Goal: Task Accomplishment & Management: Manage account settings

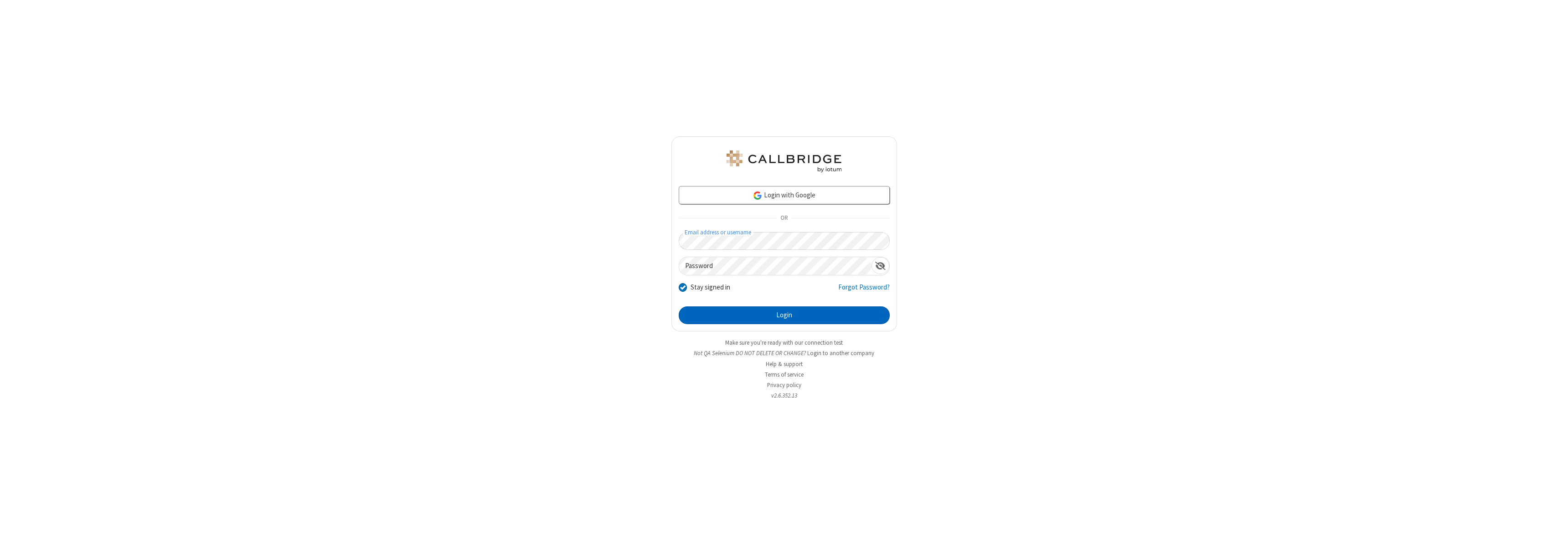
click at [784, 315] on button "Login" at bounding box center [784, 315] width 211 height 18
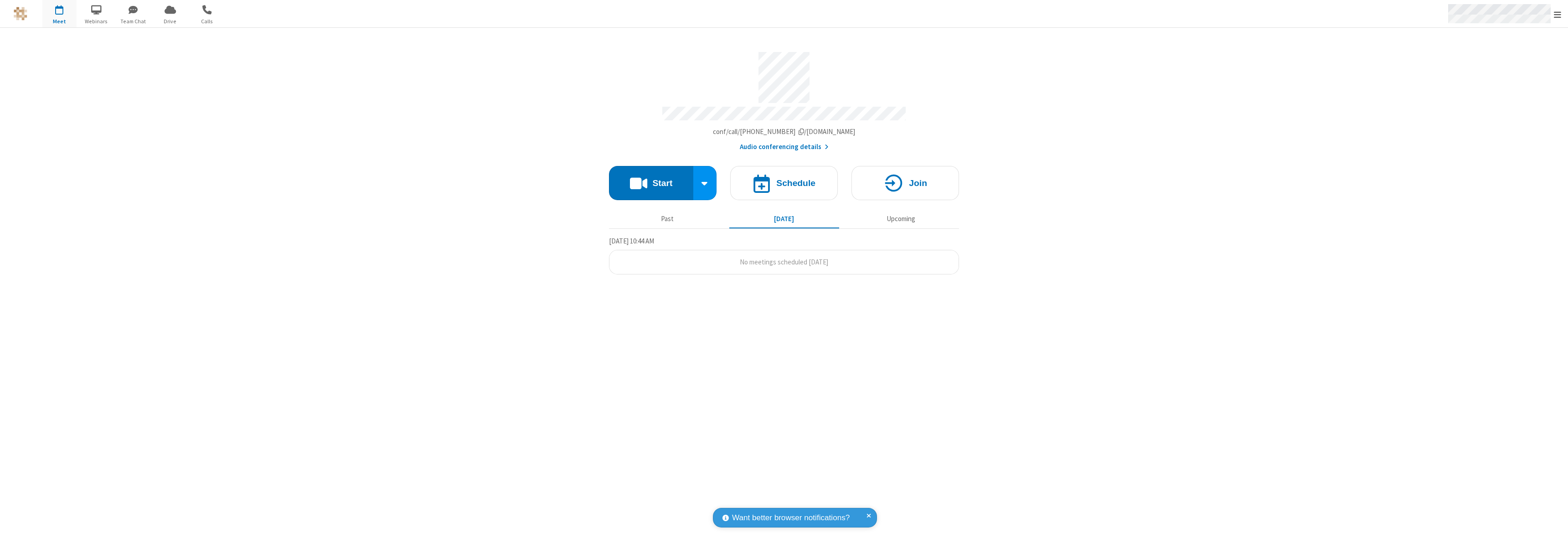
click at [1557, 14] on span "Open menu" at bounding box center [1557, 14] width 7 height 9
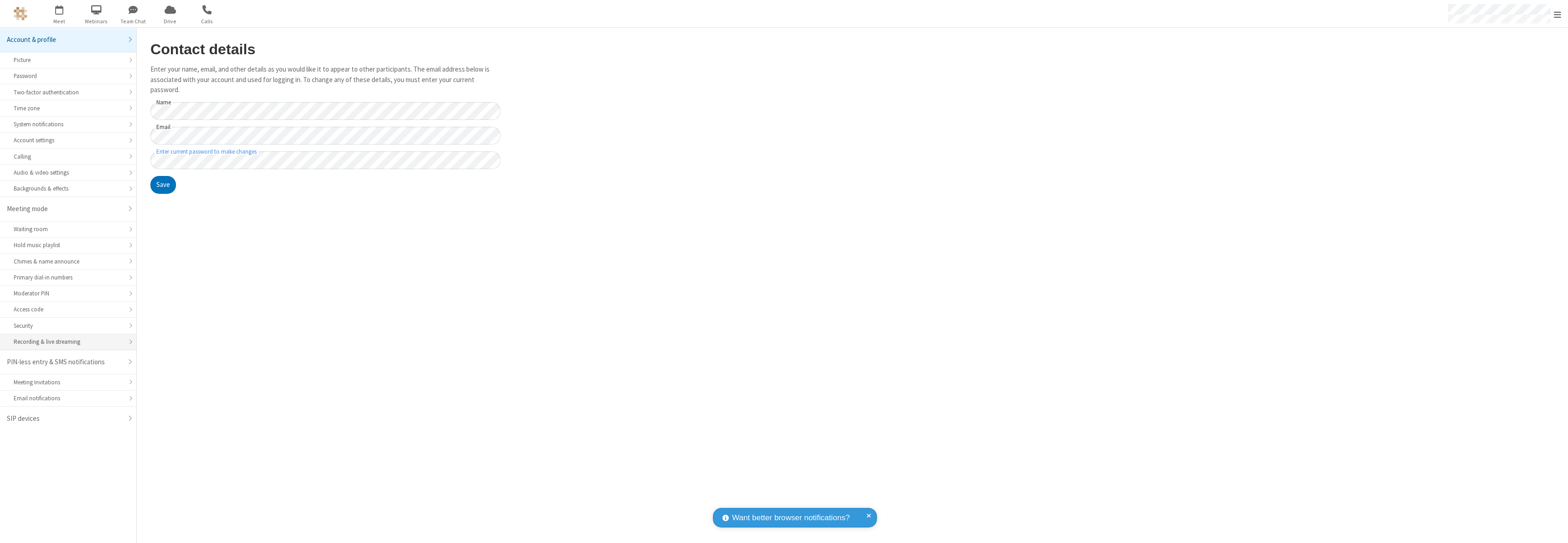
click at [68, 342] on div "Recording & live streaming" at bounding box center [68, 341] width 109 height 9
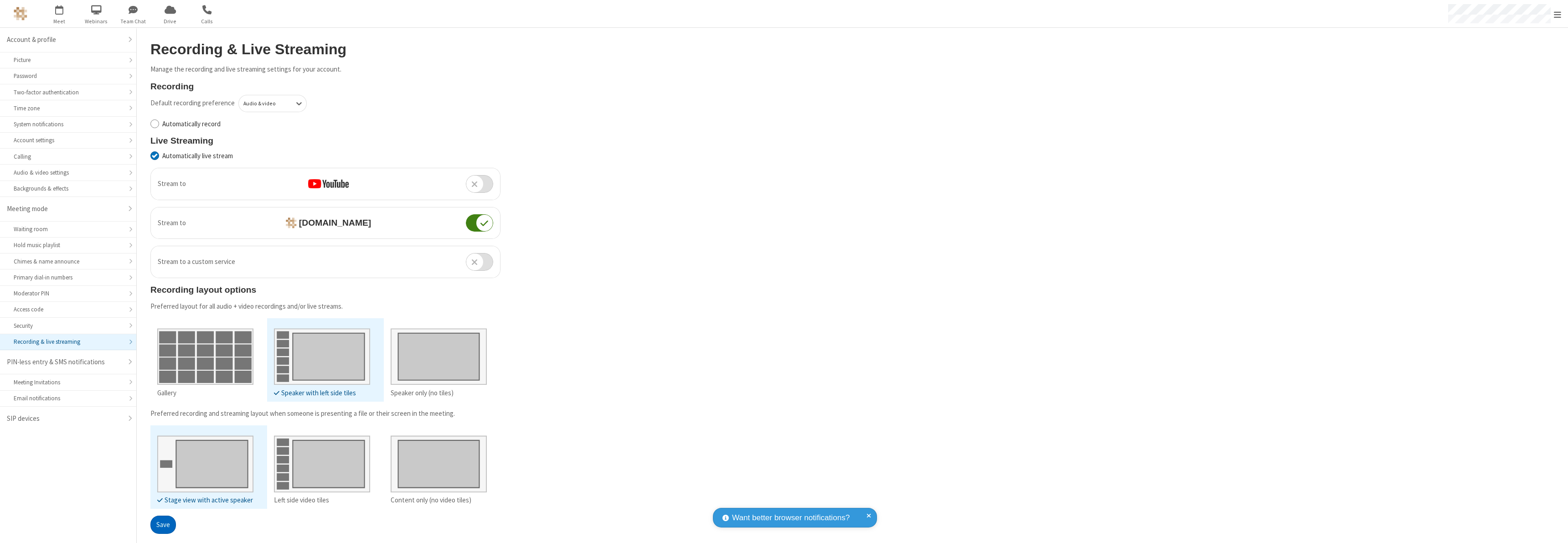
click at [162, 524] on button "Save" at bounding box center [162, 525] width 25 height 18
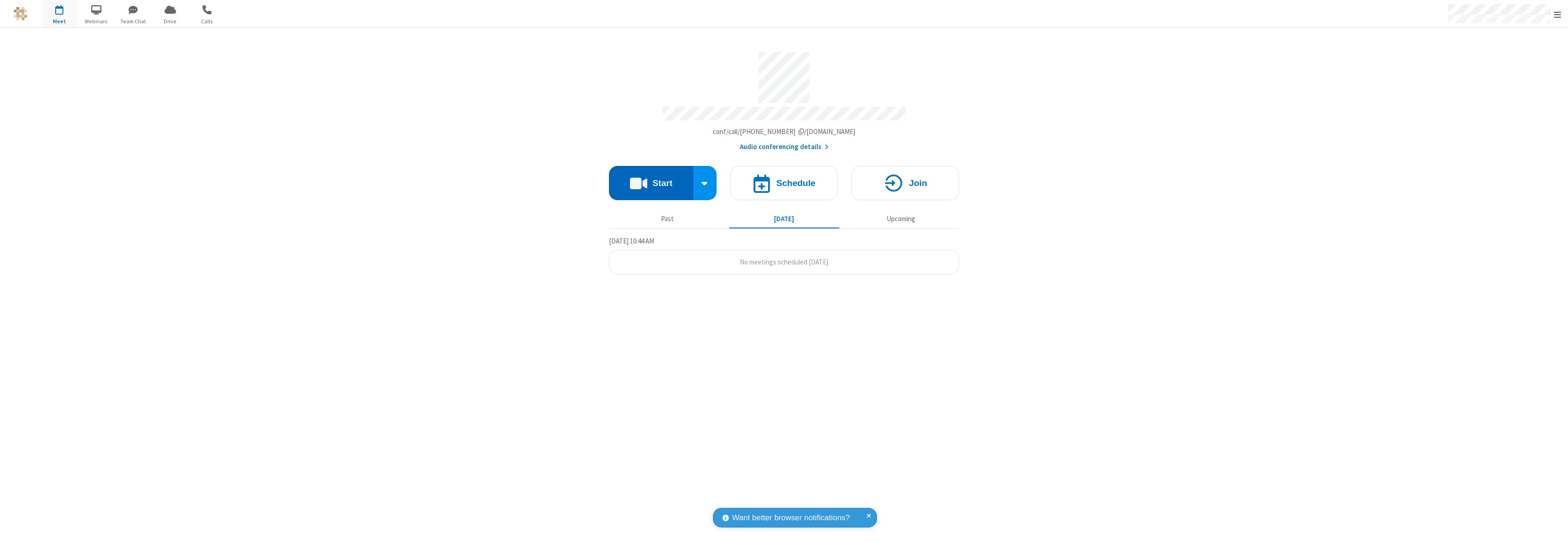
click at [651, 179] on button "Start" at bounding box center [651, 183] width 84 height 34
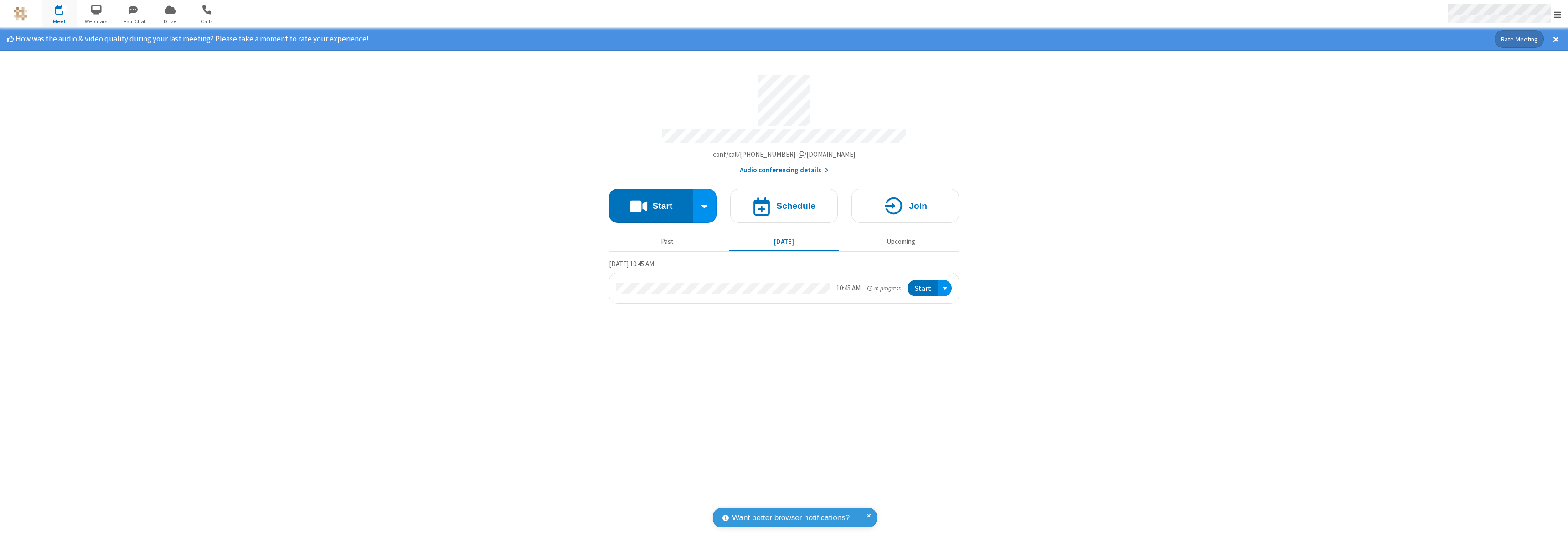
click at [1557, 14] on span "Open menu" at bounding box center [1557, 14] width 7 height 9
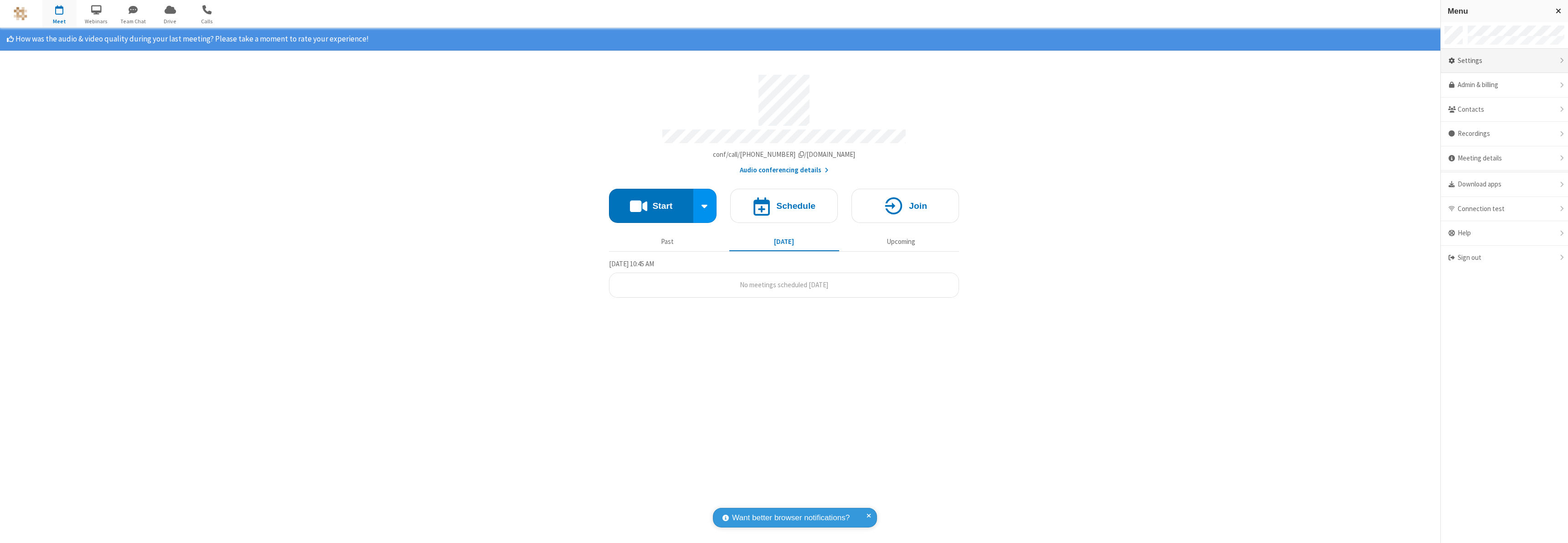
click at [1504, 60] on div "Settings" at bounding box center [1504, 61] width 127 height 24
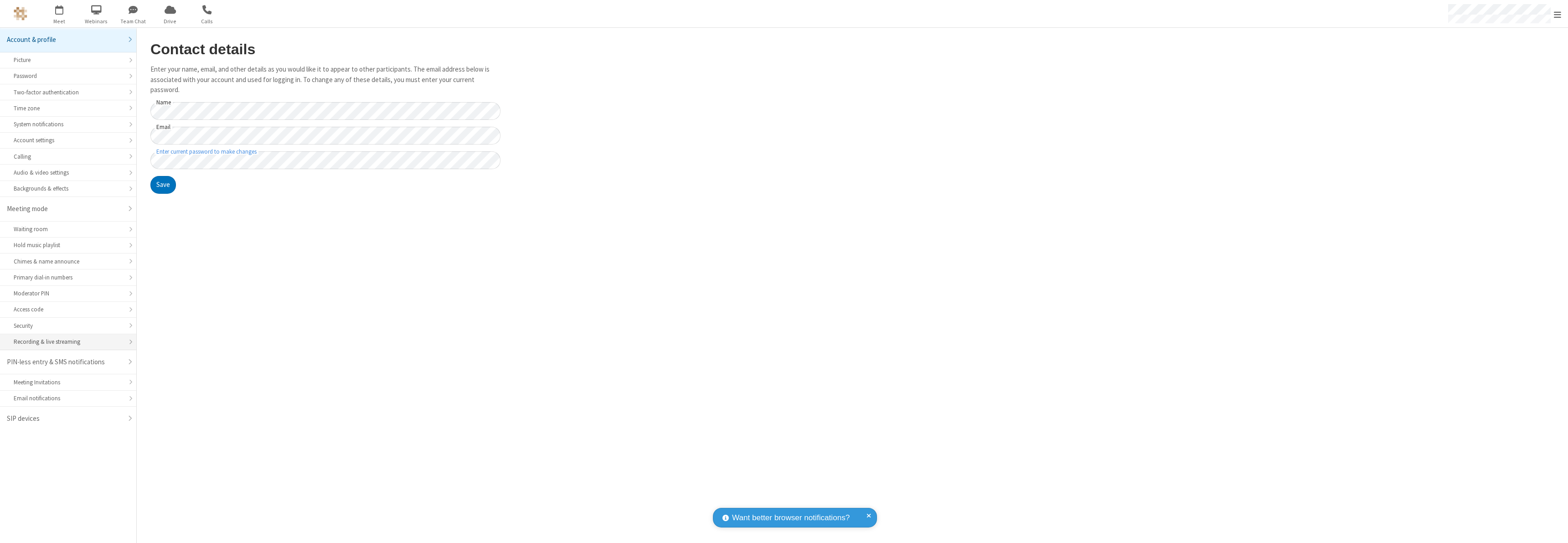
click at [68, 342] on div "Recording & live streaming" at bounding box center [68, 341] width 109 height 9
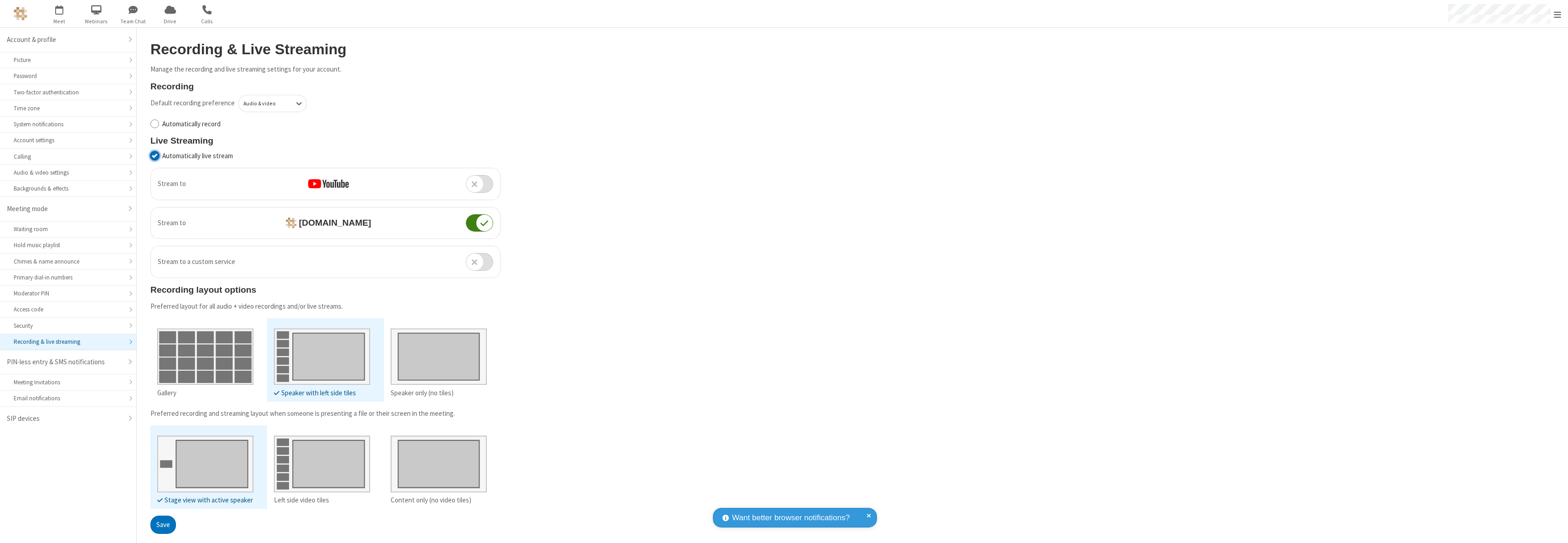
click at [154, 155] on input "Automatically live stream" at bounding box center [154, 156] width 9 height 10
checkbox input "false"
click at [162, 524] on button "Save" at bounding box center [162, 525] width 25 height 18
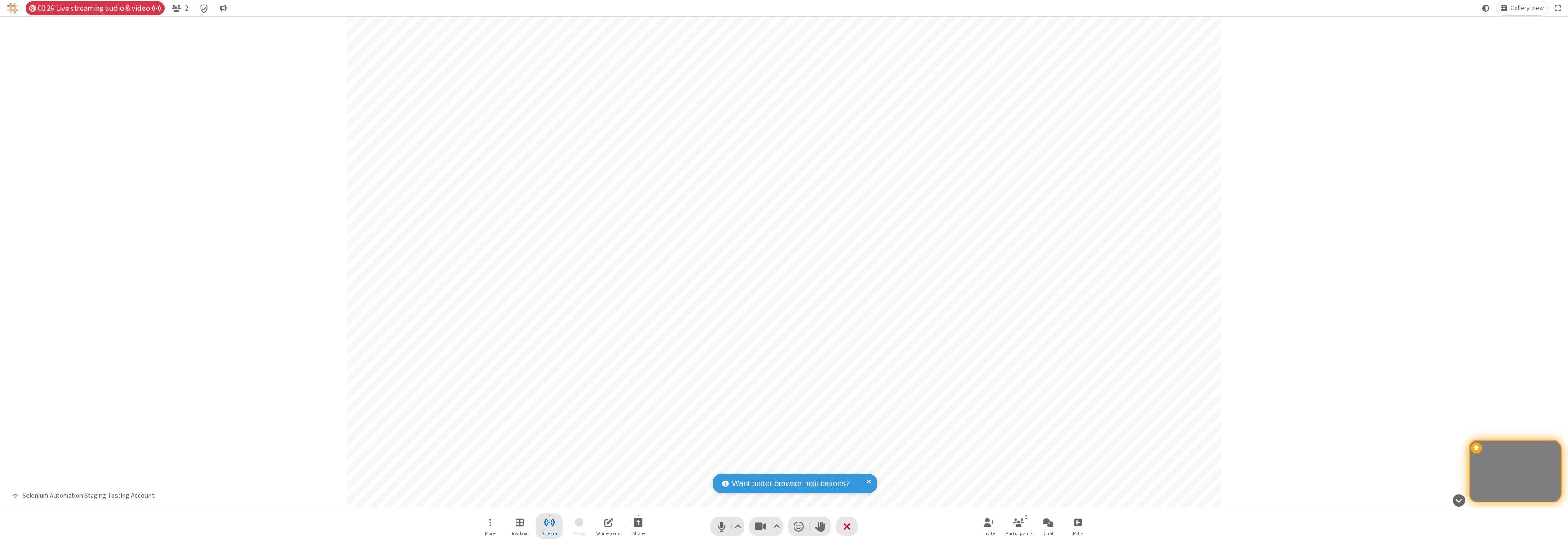
click at [549, 527] on span "Stop streaming" at bounding box center [549, 523] width 11 height 11
click at [515, 461] on span "Copy stream link" at bounding box center [515, 461] width 48 height 9
click at [675, 423] on span "Close popover" at bounding box center [675, 422] width 6 height 7
click at [549, 527] on span "Stop streaming" at bounding box center [549, 523] width 11 height 11
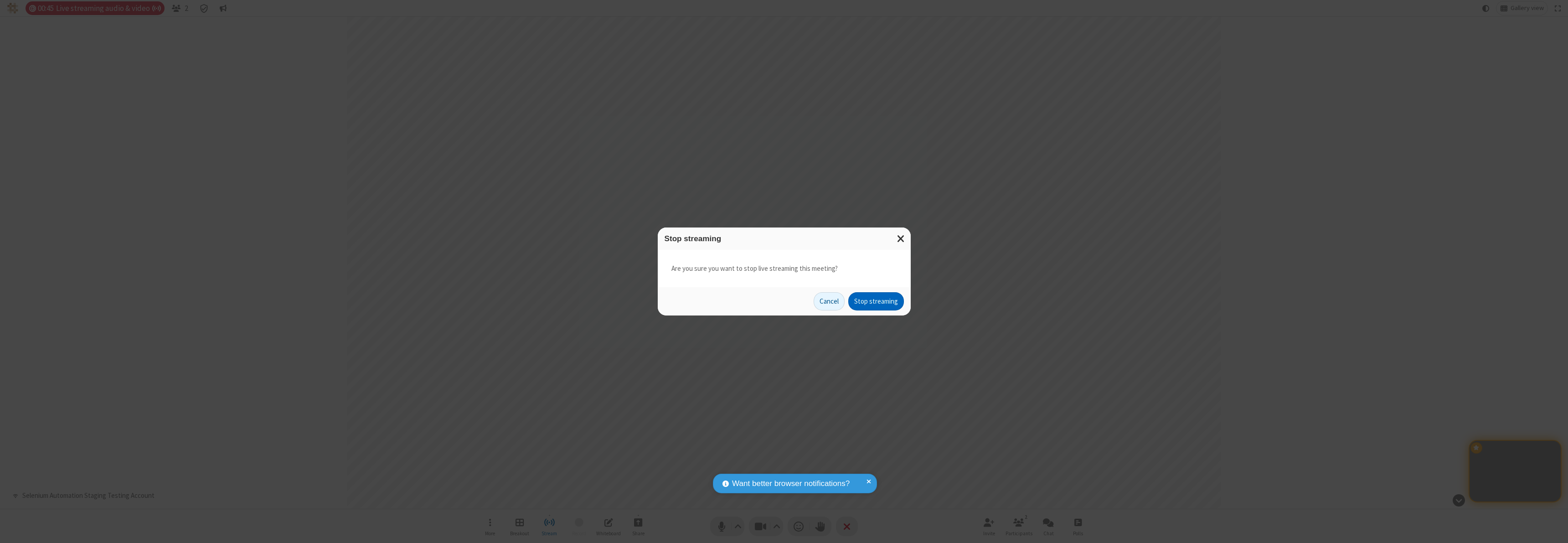
click at [876, 301] on button "Stop streaming" at bounding box center [876, 301] width 56 height 18
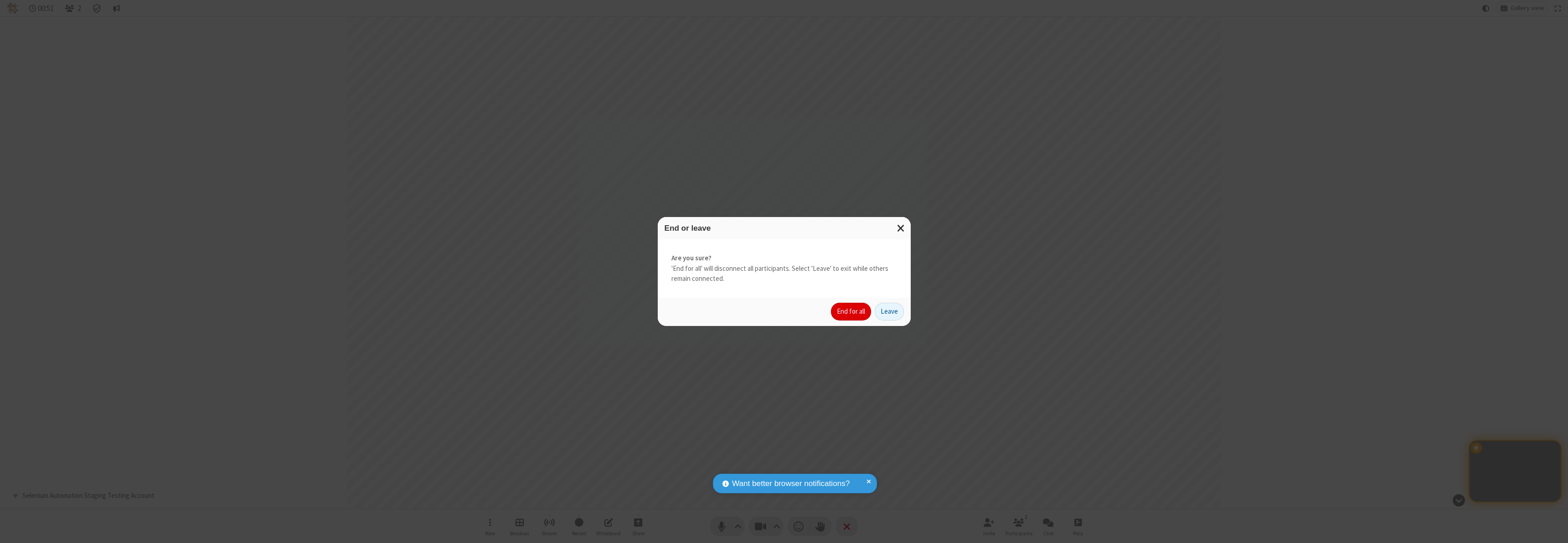
click at [851, 311] on button "End for all" at bounding box center [851, 312] width 40 height 18
